Goal: Information Seeking & Learning: Learn about a topic

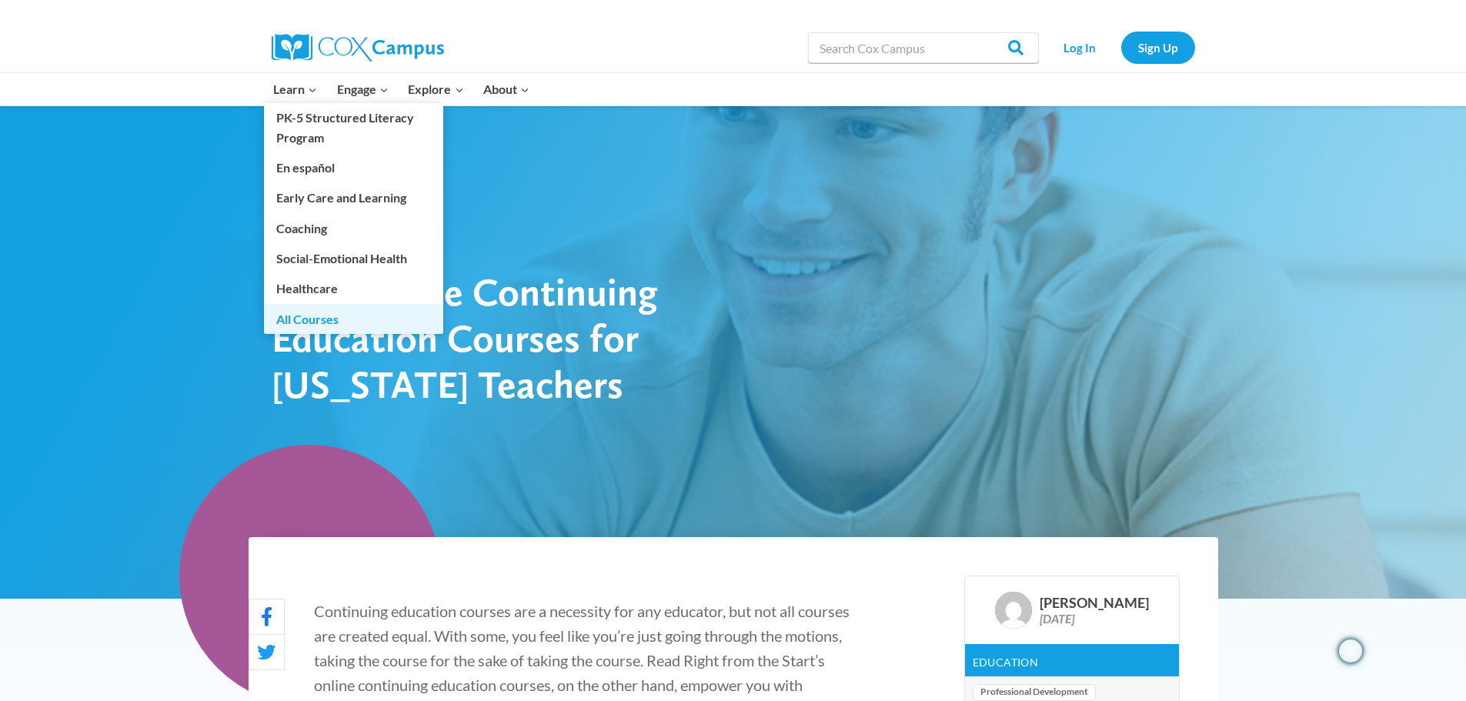
click at [302, 321] on link "All Courses" at bounding box center [353, 318] width 179 height 29
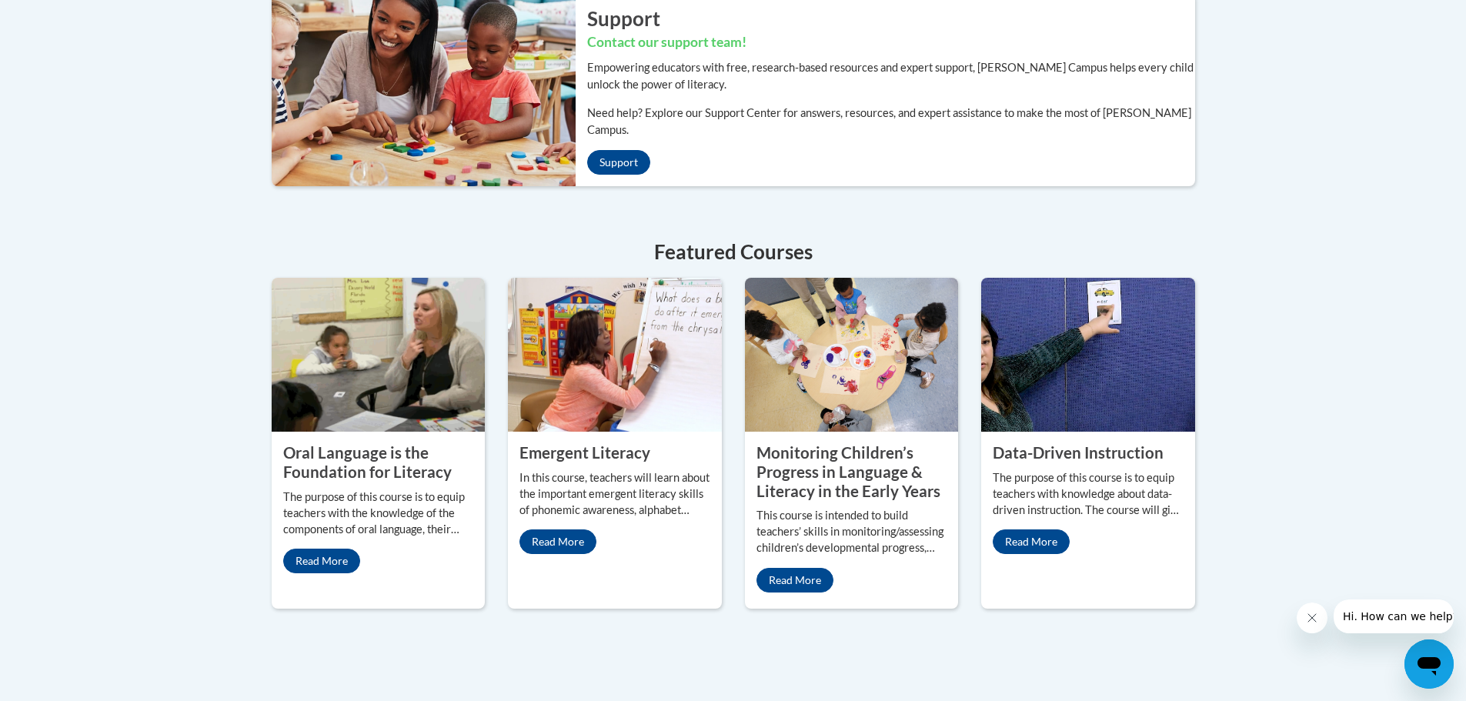
scroll to position [693, 0]
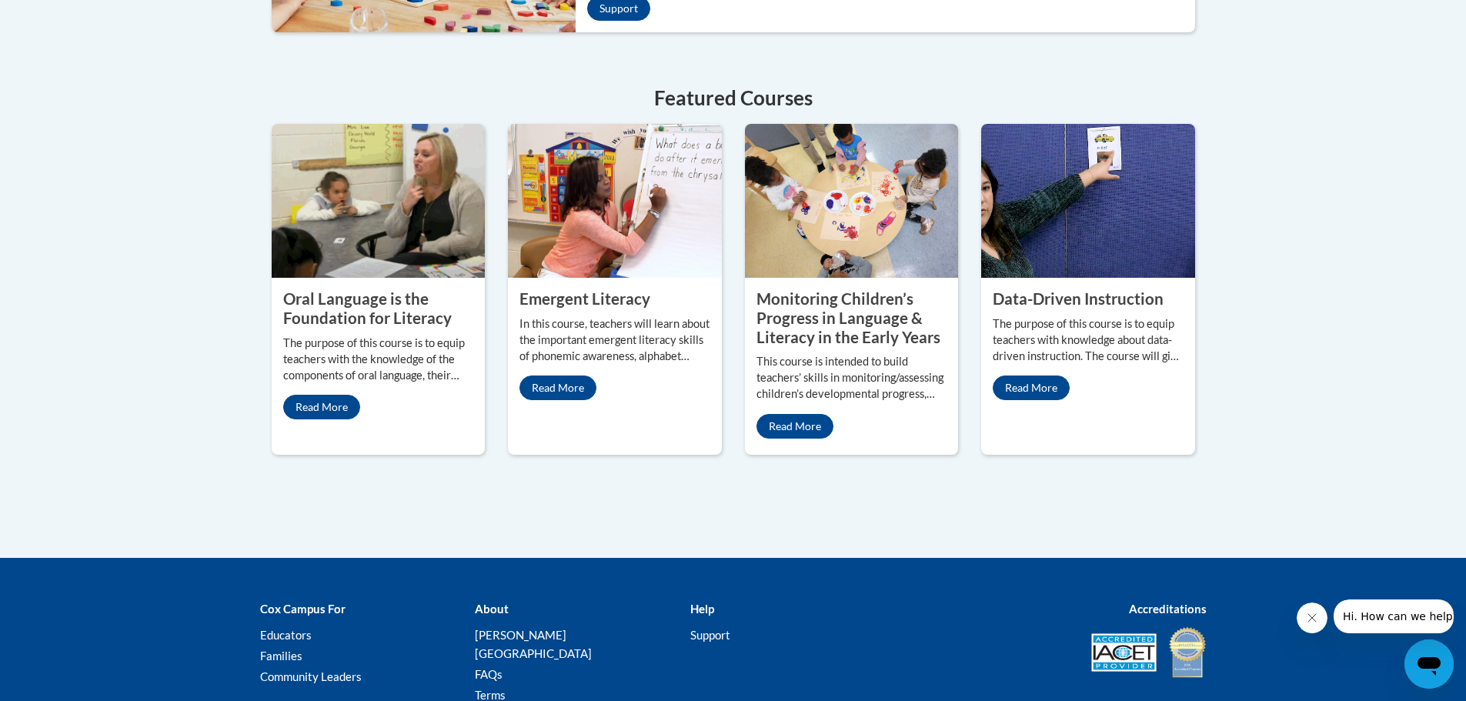
click at [1067, 190] on img at bounding box center [1088, 201] width 214 height 154
